Goal: Task Accomplishment & Management: Manage account settings

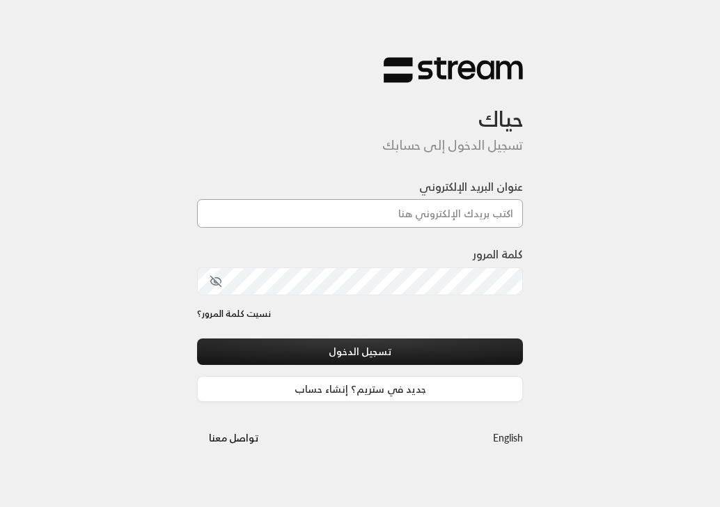
type input "[EMAIL_ADDRESS][DOMAIN_NAME]"
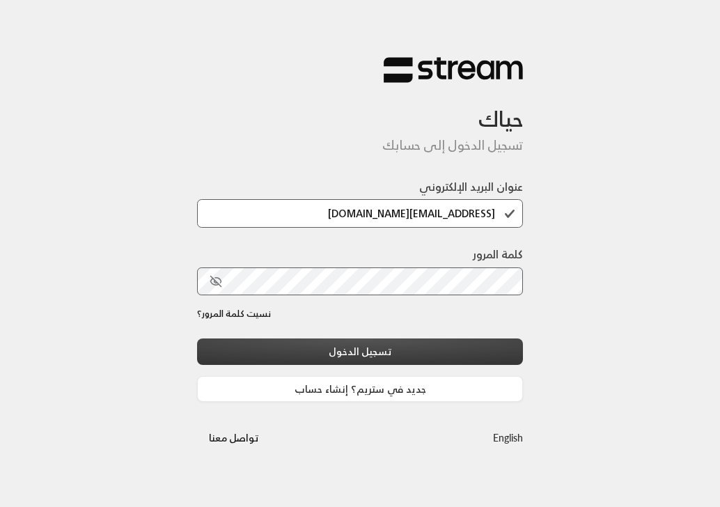
click at [281, 345] on button "تسجيل الدخول" at bounding box center [360, 352] width 326 height 26
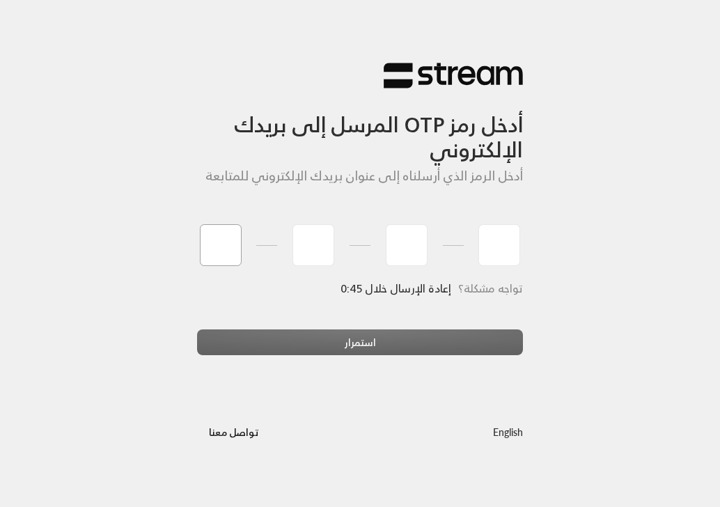
type input "9"
type input "5"
type input "3"
type input "9"
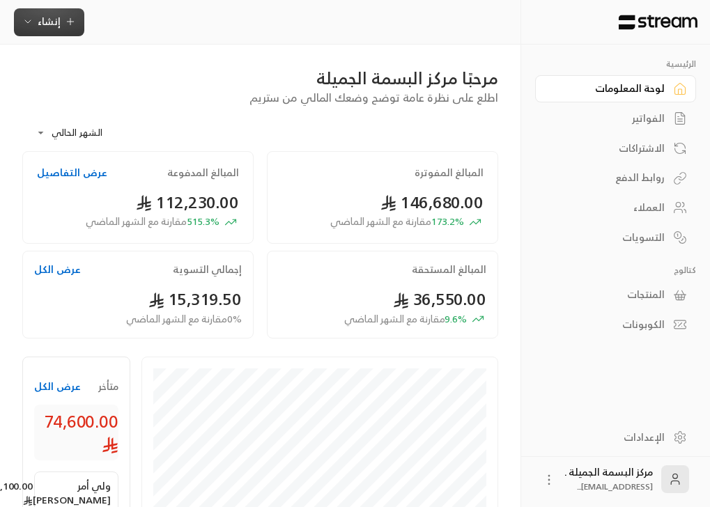
click at [61, 22] on span "إنشاء" at bounding box center [49, 21] width 54 height 17
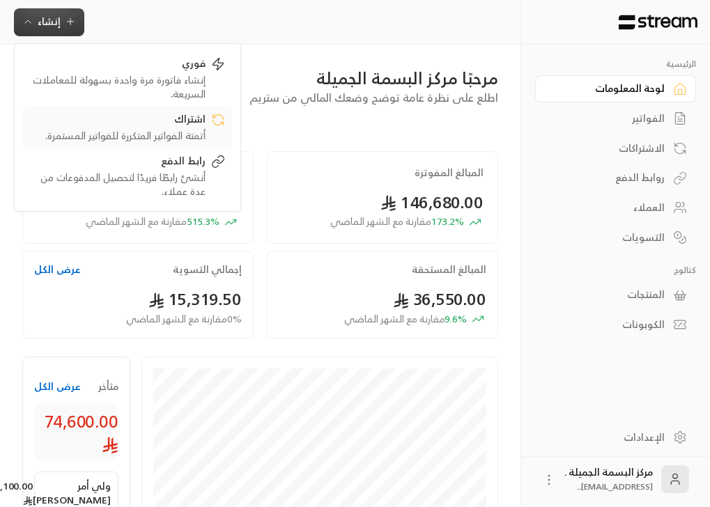
click at [172, 133] on div "أتمتة الفواتير المتكررة للفواتير المستمرة." at bounding box center [118, 136] width 176 height 14
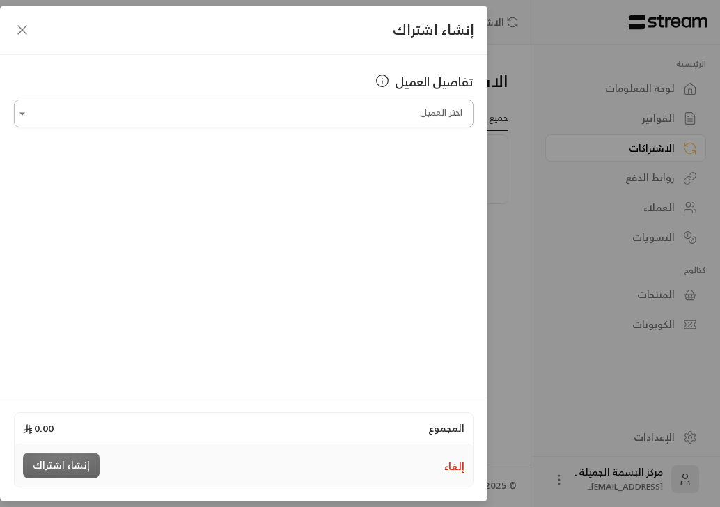
click at [383, 112] on input "اختر العميل" at bounding box center [244, 114] width 460 height 24
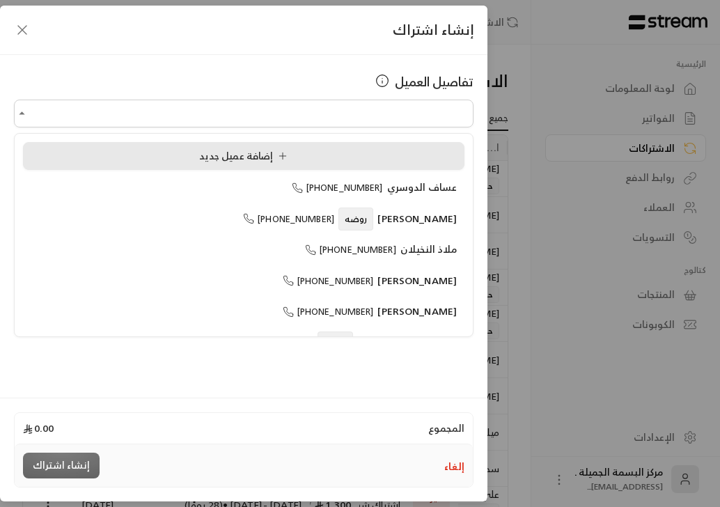
click at [153, 144] on li "إضافة عميل جديد" at bounding box center [244, 156] width 442 height 28
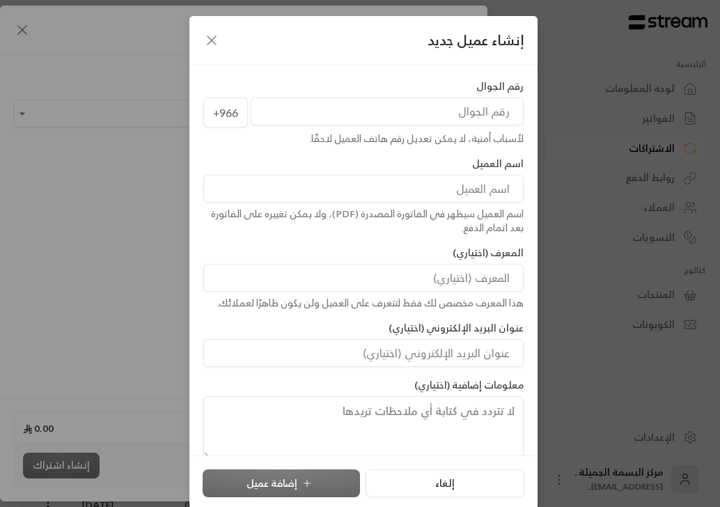
click at [520, 122] on input "tel" at bounding box center [387, 112] width 273 height 28
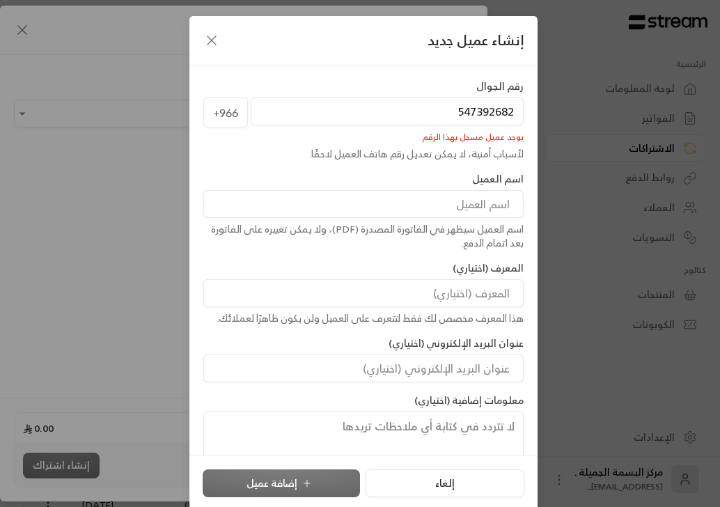
type input "547392682"
click at [458, 200] on input at bounding box center [363, 204] width 320 height 28
type input "[PERSON_NAME]"
click at [306, 489] on div "إلغاء إضافة عميل" at bounding box center [364, 484] width 322 height 28
click at [421, 111] on input "547392682" at bounding box center [387, 112] width 273 height 28
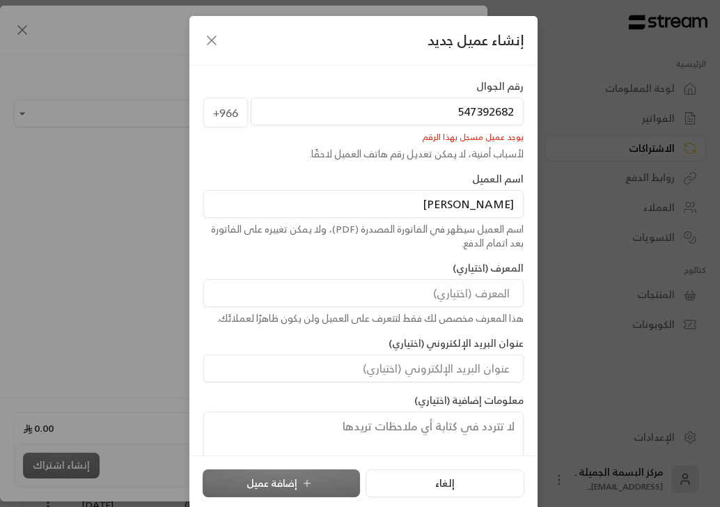
click at [421, 111] on input "547392682" at bounding box center [387, 112] width 273 height 28
click at [214, 35] on icon "button" at bounding box center [211, 40] width 17 height 17
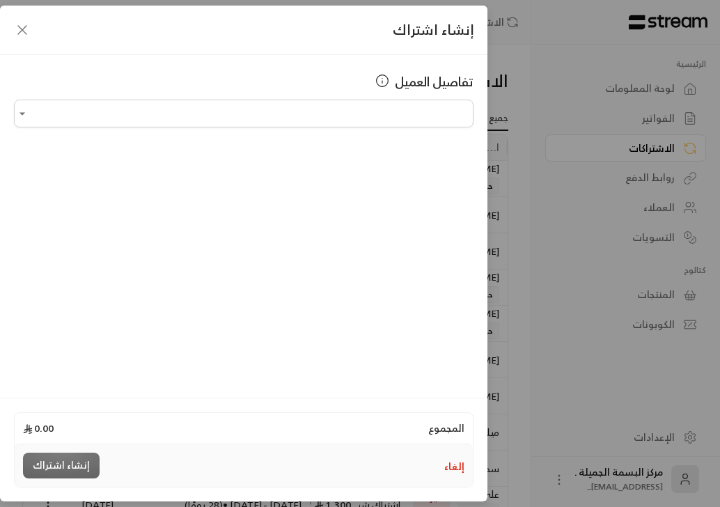
click at [22, 24] on icon "button" at bounding box center [22, 30] width 17 height 17
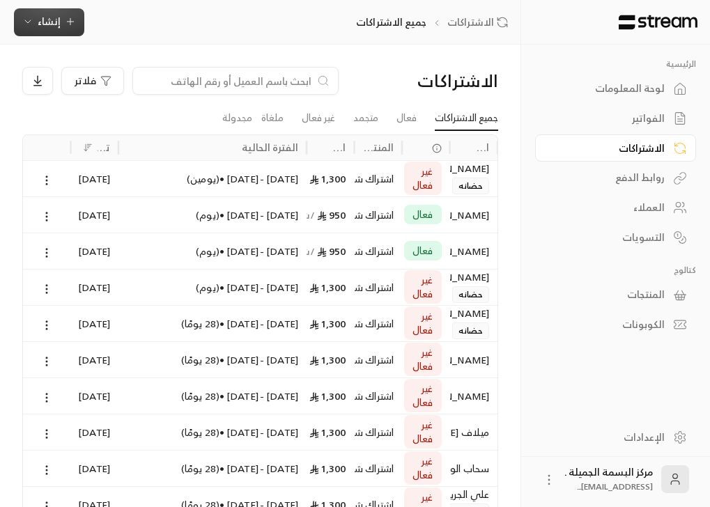
click at [45, 17] on span "إنشاء" at bounding box center [49, 21] width 23 height 17
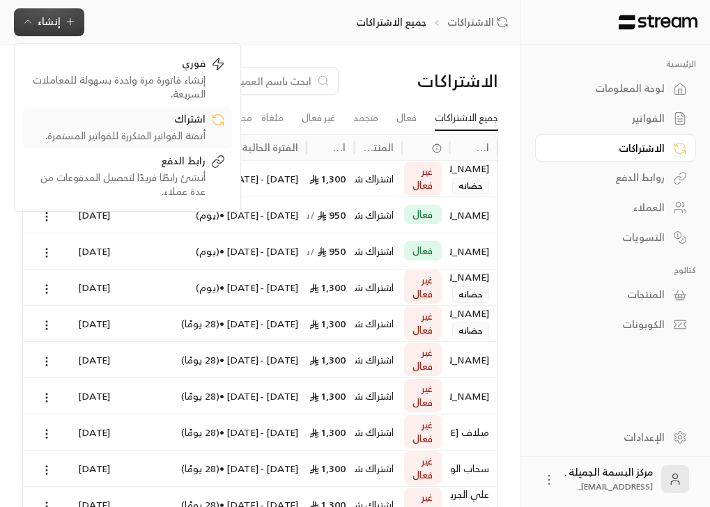
click at [128, 121] on div "اشتراك" at bounding box center [118, 120] width 176 height 17
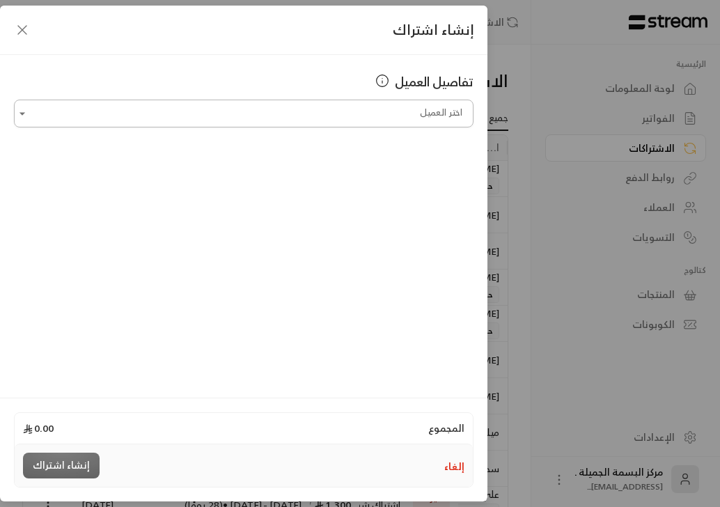
click at [226, 108] on input "اختر العميل" at bounding box center [244, 114] width 460 height 24
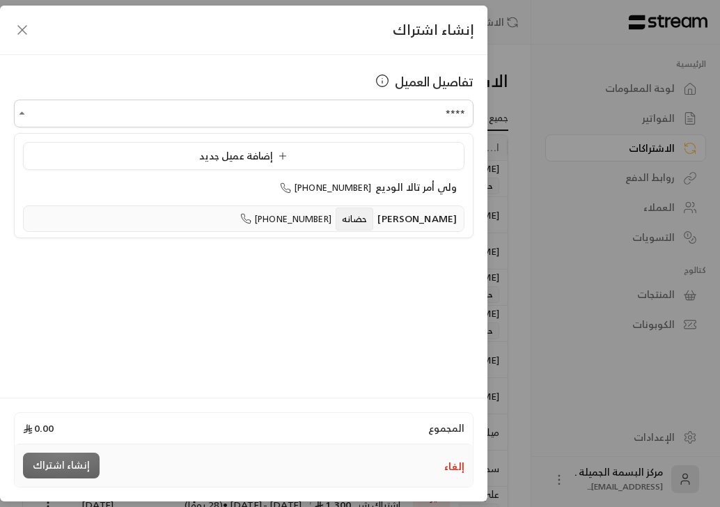
click at [332, 214] on span "[PHONE_NUMBER]" at bounding box center [285, 219] width 91 height 16
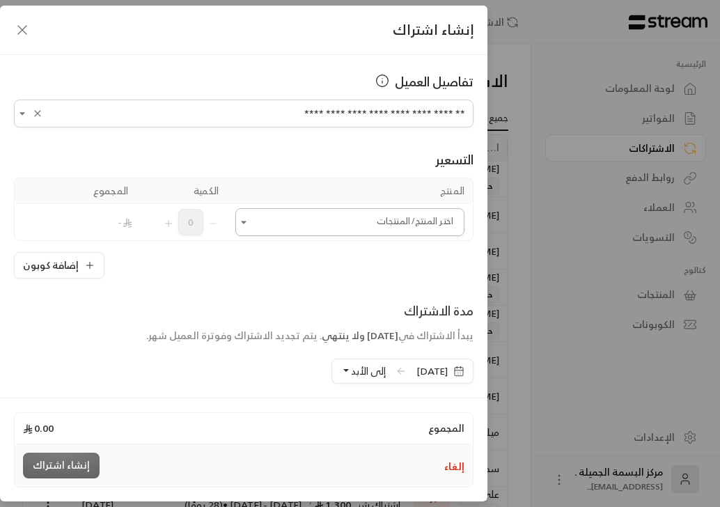
click at [251, 219] on icon "Open" at bounding box center [244, 222] width 14 height 14
type input "**********"
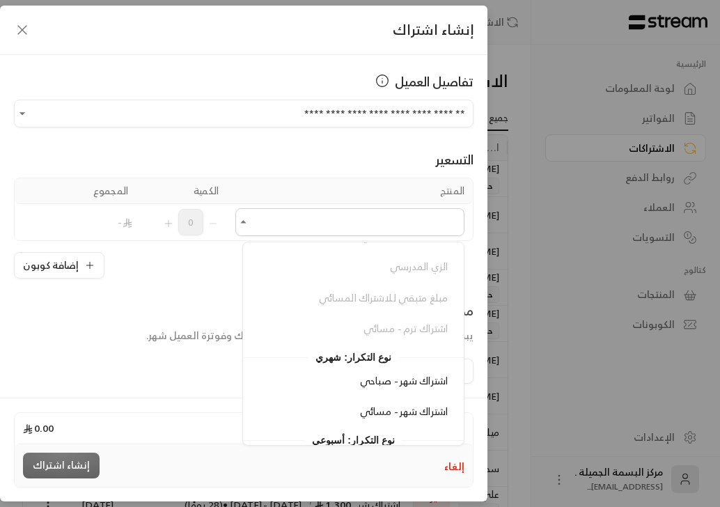
scroll to position [279, 0]
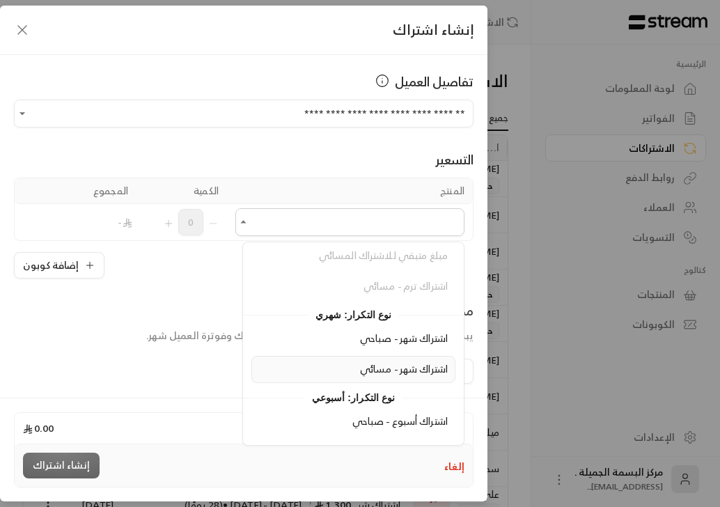
click at [396, 369] on span "اشتراك شهر - مسائي" at bounding box center [404, 368] width 88 height 17
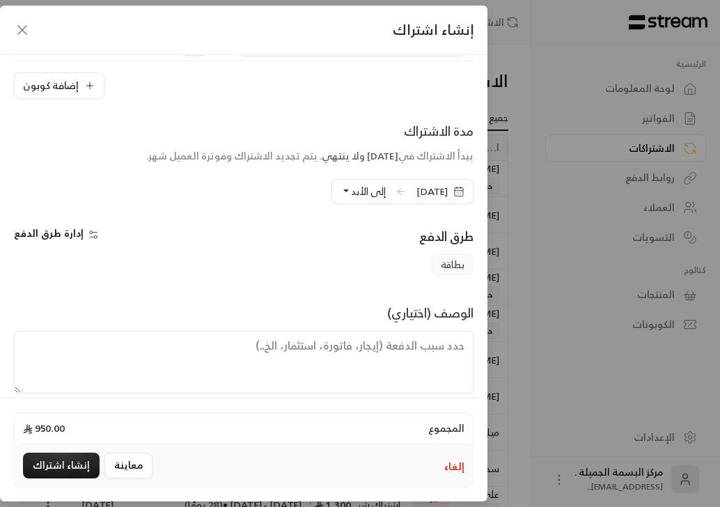
scroll to position [233, 0]
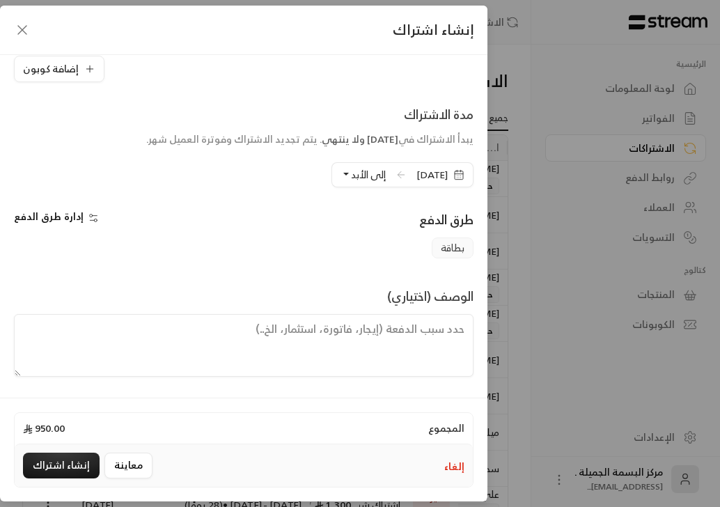
click at [341, 174] on button "إلى الأبد" at bounding box center [363, 175] width 45 height 24
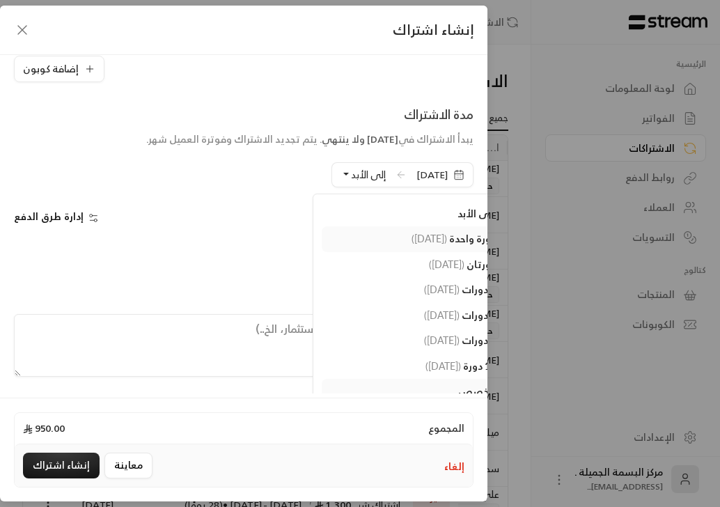
click at [412, 240] on span "( [DATE] )" at bounding box center [430, 239] width 36 height 12
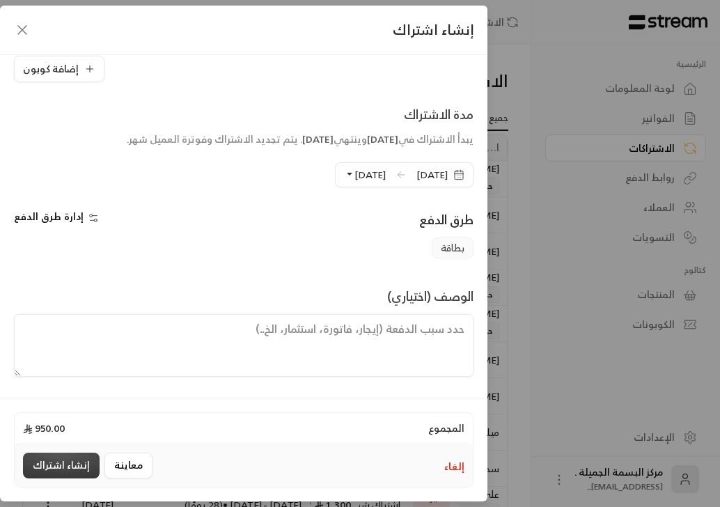
click at [65, 461] on button "إنشاء اشتراك" at bounding box center [61, 466] width 77 height 26
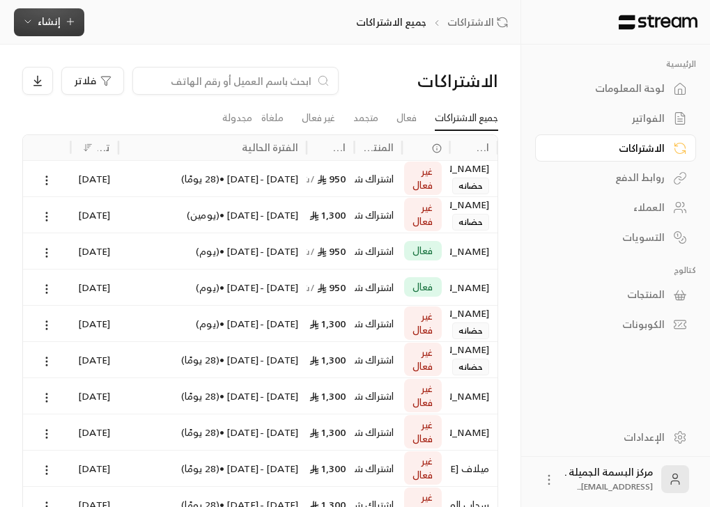
click at [36, 24] on span "إنشاء" at bounding box center [49, 21] width 54 height 17
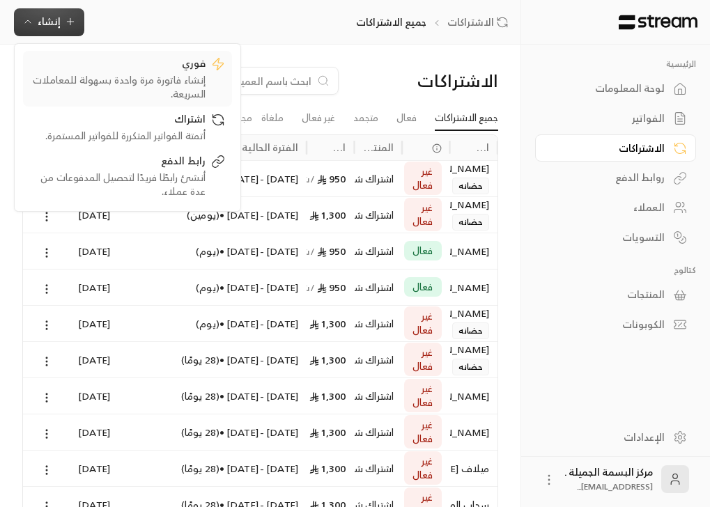
click at [193, 81] on div "إنشاء فاتورة مرة واحدة بسهولة للمعاملات السريعة." at bounding box center [118, 87] width 176 height 28
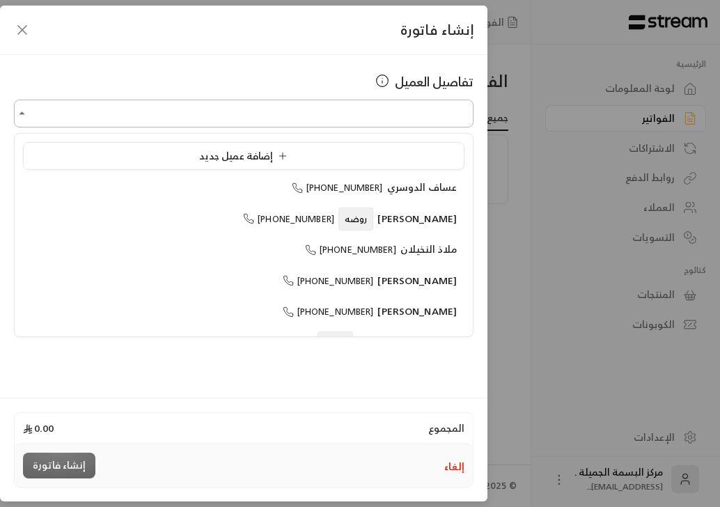
click at [286, 114] on input "اختر العميل" at bounding box center [244, 114] width 460 height 24
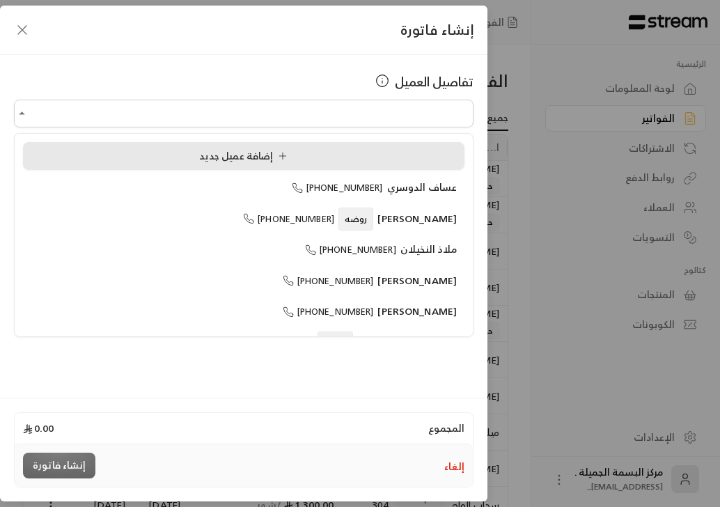
click at [125, 145] on li "إضافة عميل جديد" at bounding box center [244, 156] width 442 height 28
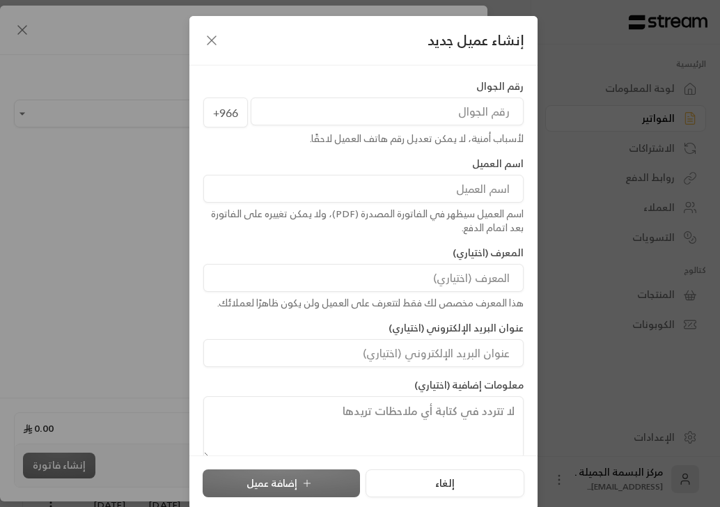
click at [428, 186] on input at bounding box center [363, 189] width 320 height 28
type input "الريم [PERSON_NAME]"
click at [477, 119] on input "tel" at bounding box center [387, 112] width 273 height 28
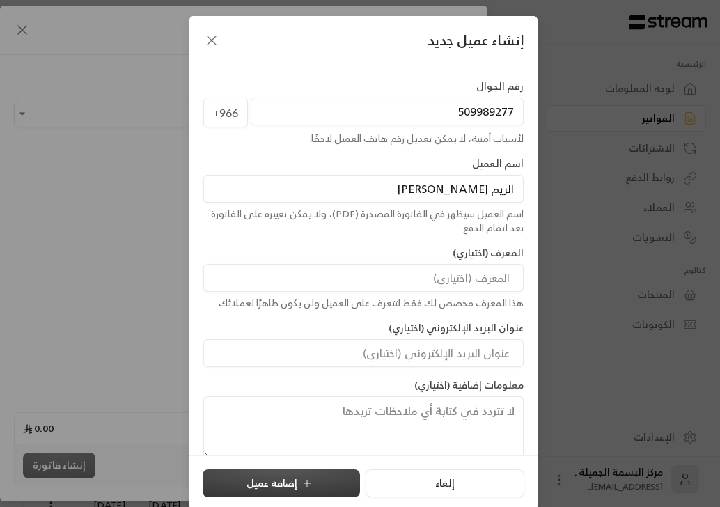
type input "509989277"
click at [313, 484] on icon "submit" at bounding box center [307, 483] width 11 height 11
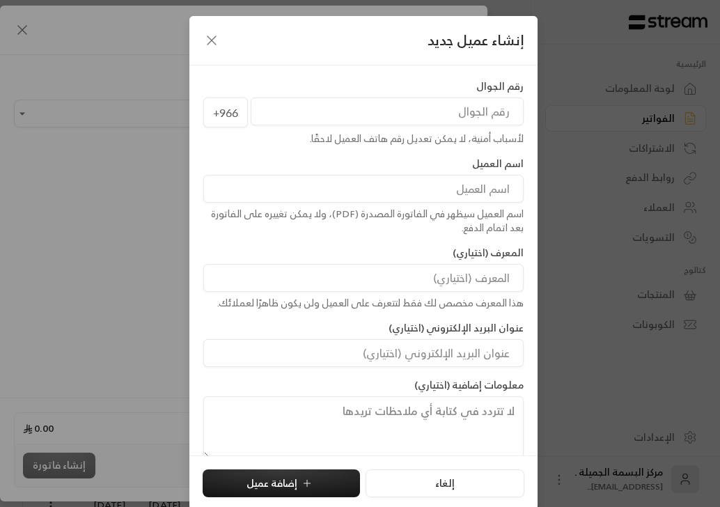
type input "**********"
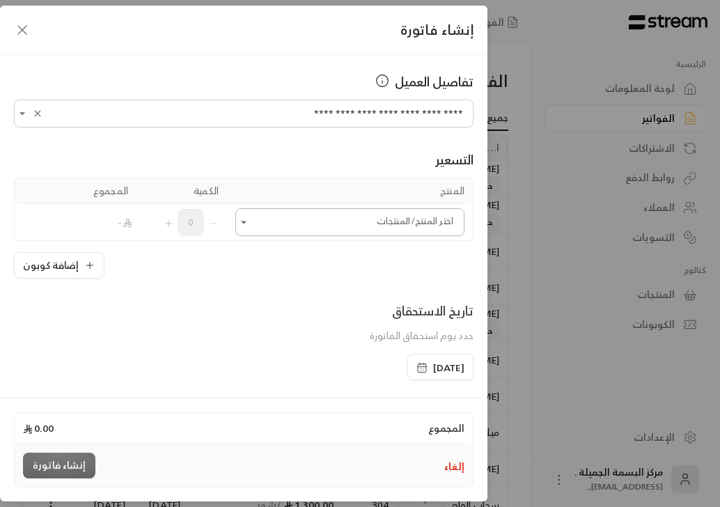
click at [245, 215] on div "Selected Products" at bounding box center [242, 222] width 15 height 17
click at [251, 226] on icon "Open" at bounding box center [244, 222] width 14 height 14
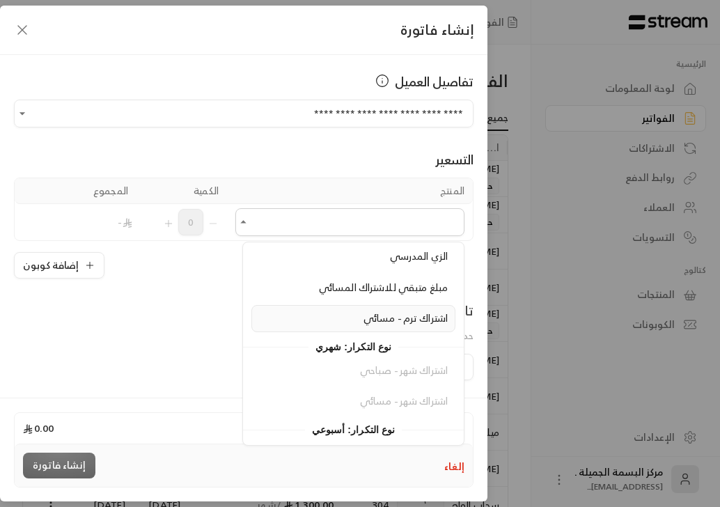
scroll to position [279, 0]
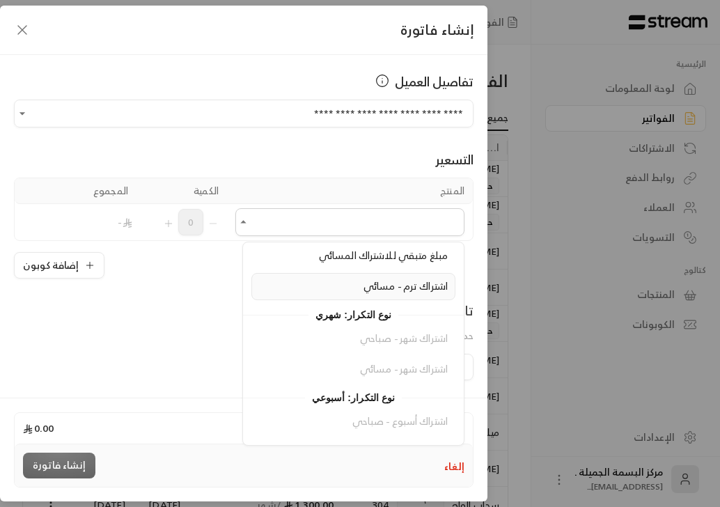
click at [387, 281] on span "اشتراك ترم - مسائي" at bounding box center [406, 285] width 84 height 17
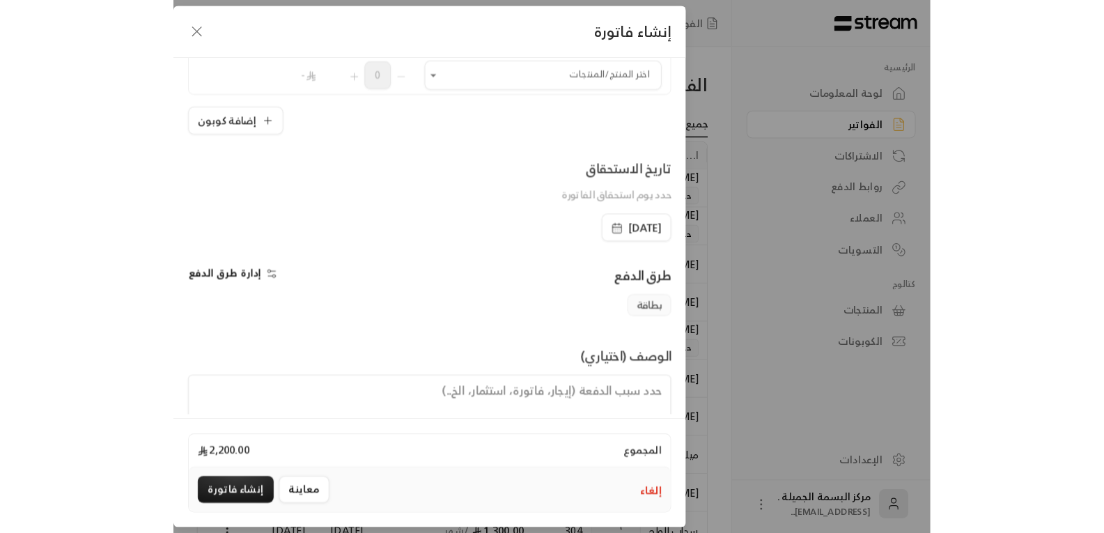
scroll to position [209, 0]
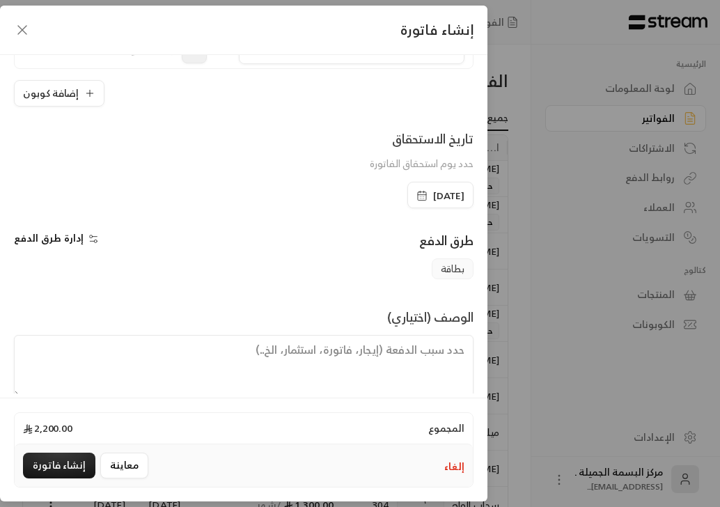
click at [325, 349] on textarea at bounding box center [244, 366] width 460 height 63
click at [371, 353] on textarea at bounding box center [244, 366] width 460 height 63
type textarea "يبدا الترم المسائي [DATE] ينتهي [DATE]"
click at [40, 470] on button "إنشاء فاتورة" at bounding box center [59, 466] width 72 height 26
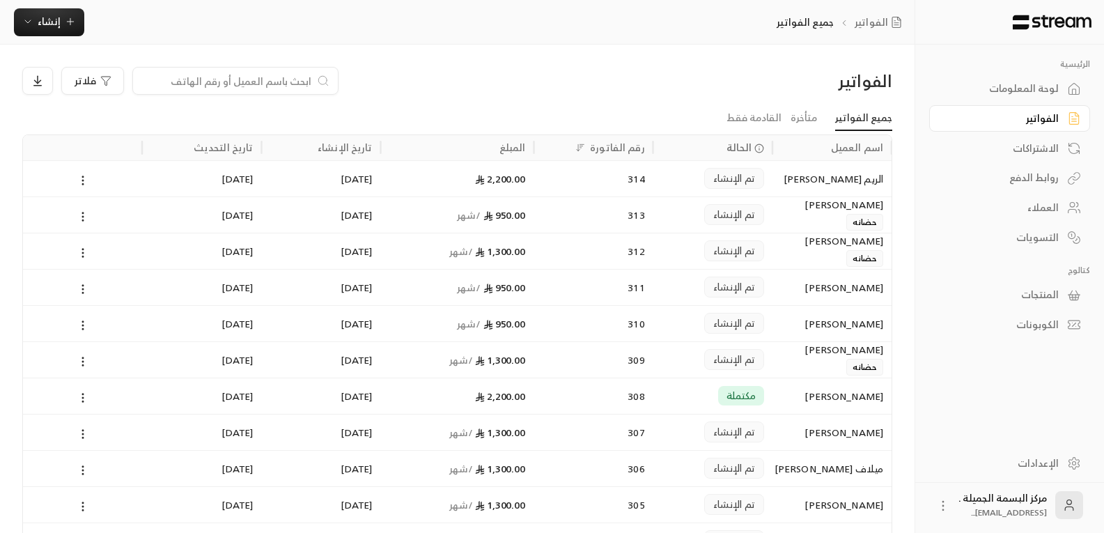
click at [486, 205] on div "950.00 / شهر" at bounding box center [457, 215] width 137 height 36
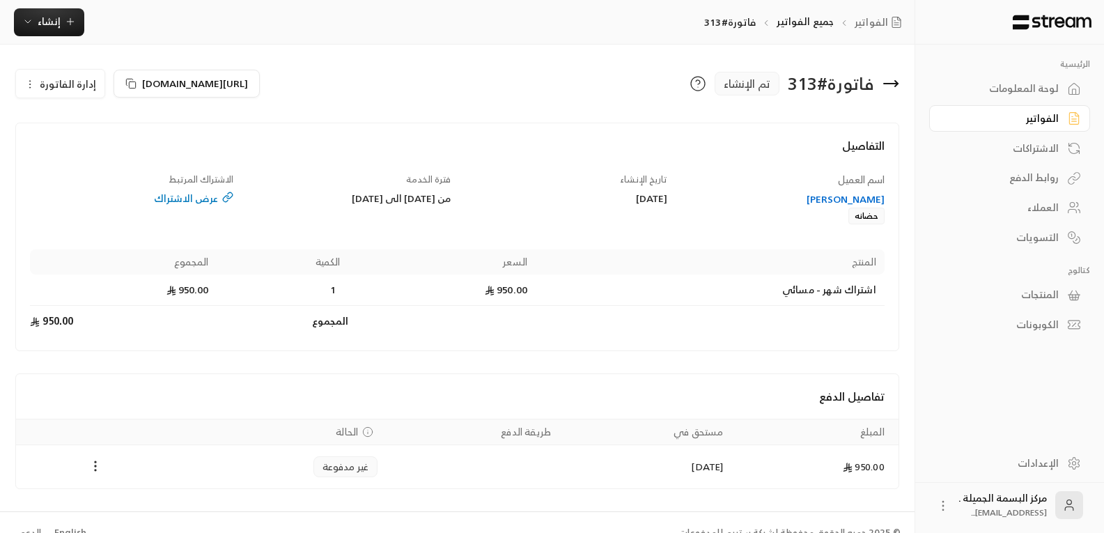
click at [720, 79] on icon at bounding box center [891, 83] width 17 height 17
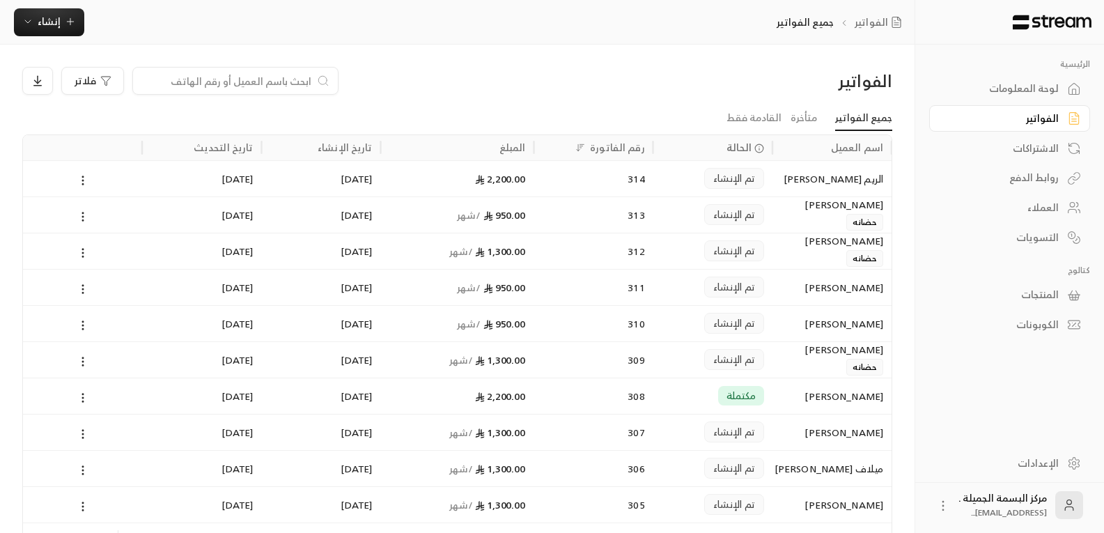
click at [570, 176] on div "314" at bounding box center [594, 179] width 102 height 36
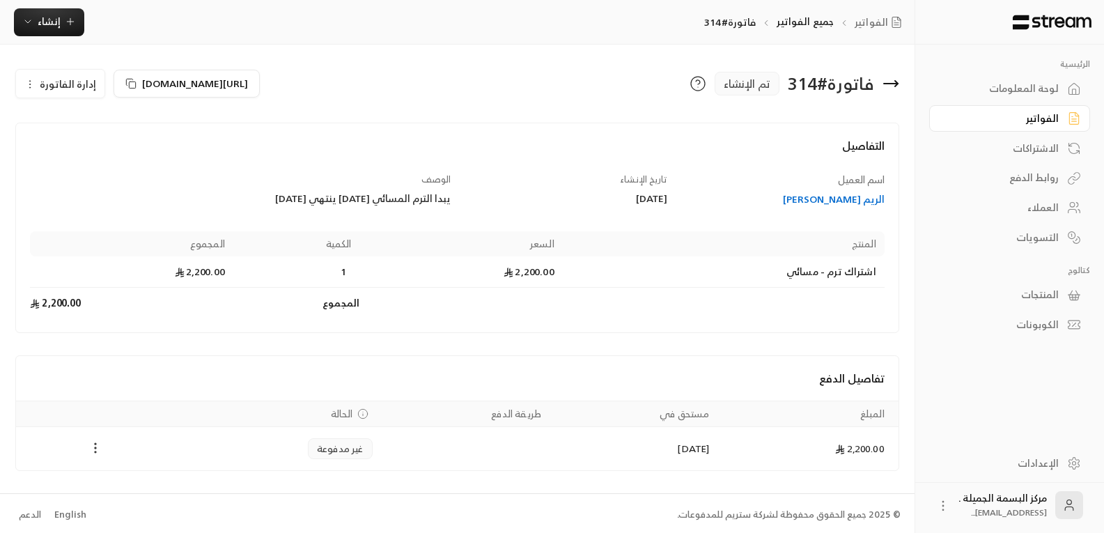
click at [96, 453] on circle "Payments" at bounding box center [95, 451] width 1 height 1
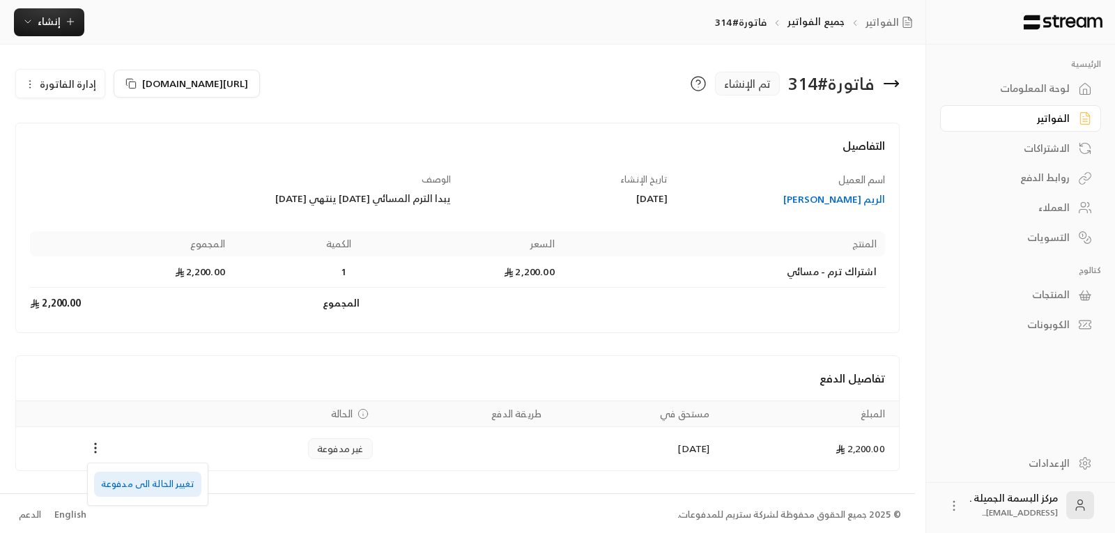
click at [130, 484] on li "تغيير الحالة الى مدفوعة" at bounding box center [147, 484] width 107 height 25
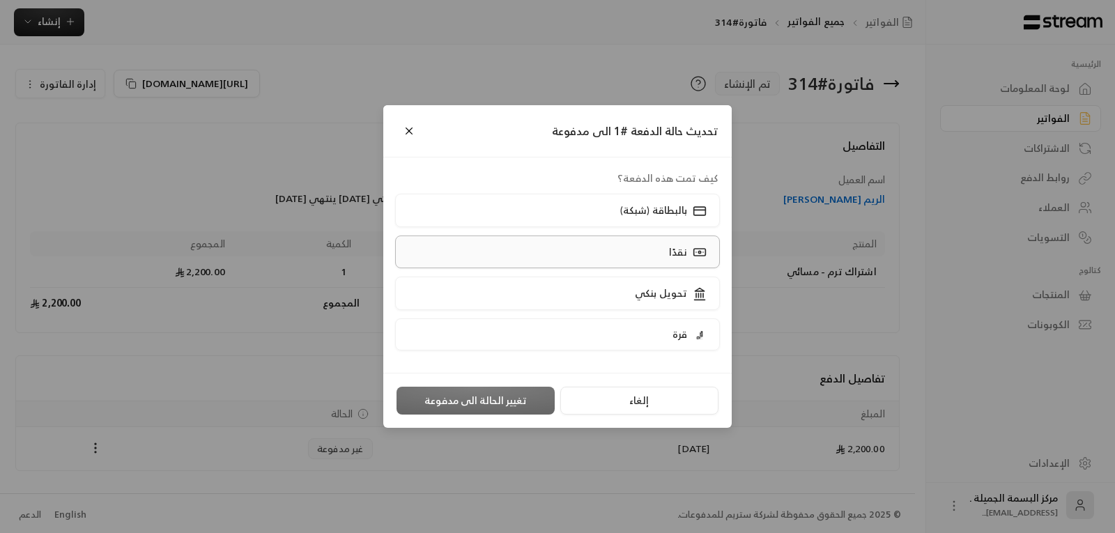
click at [589, 254] on label "نقدًا" at bounding box center [557, 251] width 325 height 33
click at [474, 396] on button "تغيير الحالة الى مدفوعة" at bounding box center [475, 401] width 158 height 28
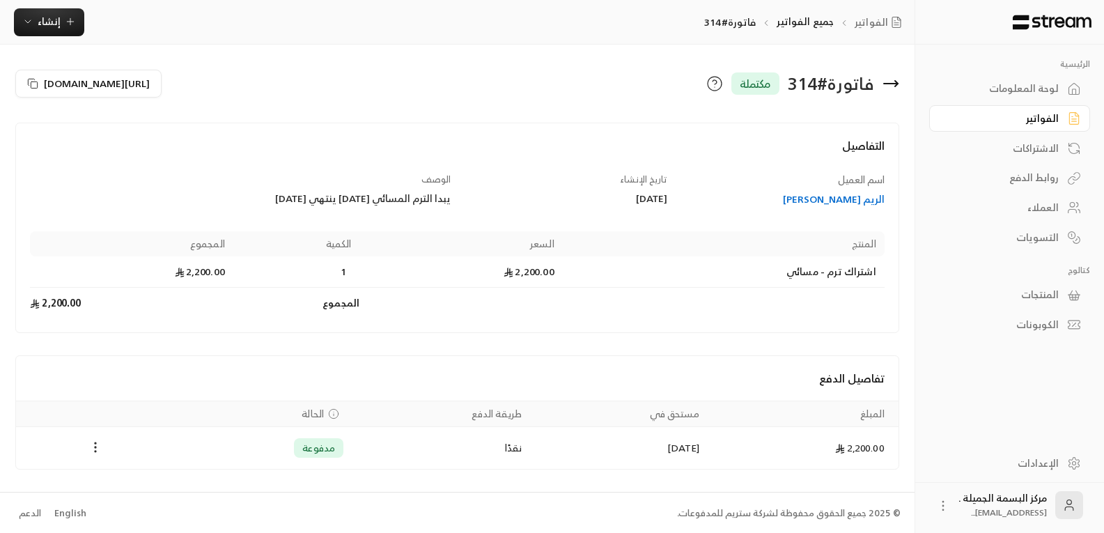
click at [720, 79] on icon at bounding box center [891, 83] width 17 height 17
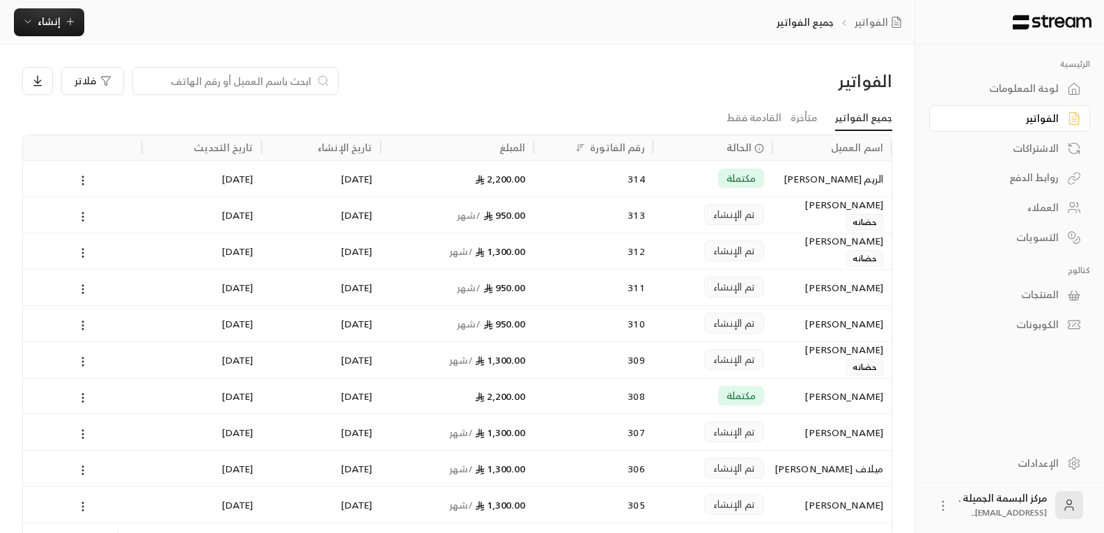
click at [720, 217] on div "[PERSON_NAME] حضانه" at bounding box center [832, 213] width 102 height 33
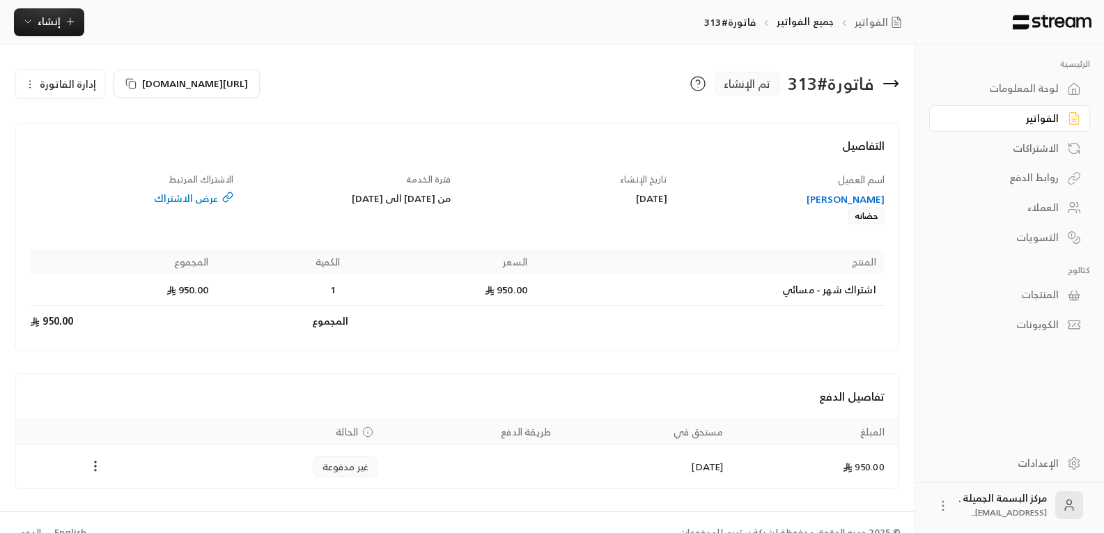
click at [720, 84] on icon at bounding box center [891, 84] width 14 height 0
